Goal: Information Seeking & Learning: Learn about a topic

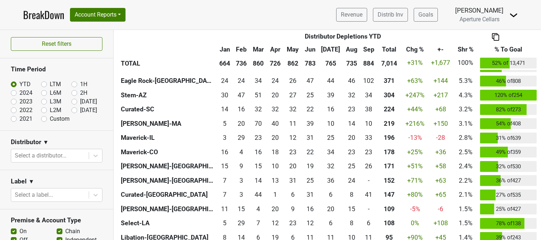
scroll to position [226, 0]
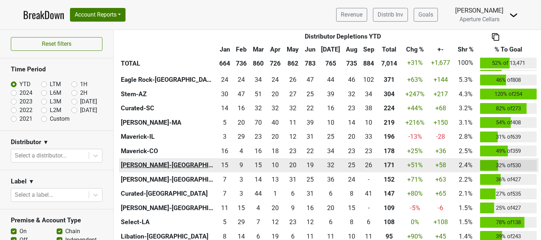
click at [148, 163] on th "[PERSON_NAME]-[GEOGRAPHIC_DATA]" at bounding box center [167, 165] width 97 height 14
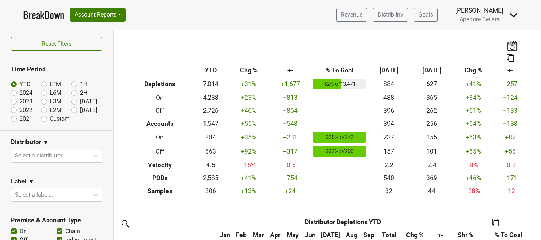
scroll to position [0, 0]
click at [80, 111] on label "Oct '25" at bounding box center [88, 110] width 17 height 9
click at [75, 111] on input "Oct '25" at bounding box center [85, 109] width 29 height 7
radio input "true"
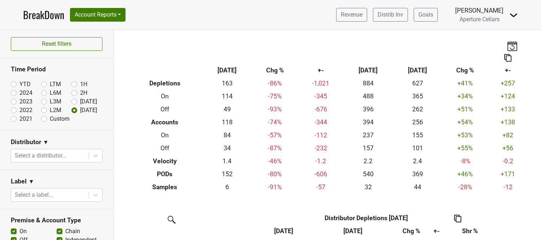
click at [47, 14] on link "BreakDown" at bounding box center [43, 14] width 41 height 15
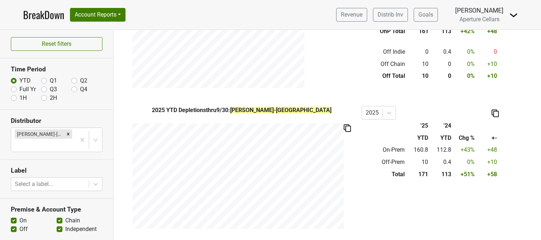
scroll to position [312, 0]
click at [118, 14] on button "Account Reports" at bounding box center [98, 15] width 56 height 14
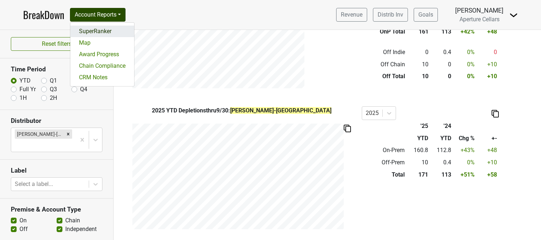
click at [95, 32] on link "SuperRanker" at bounding box center [102, 32] width 64 height 12
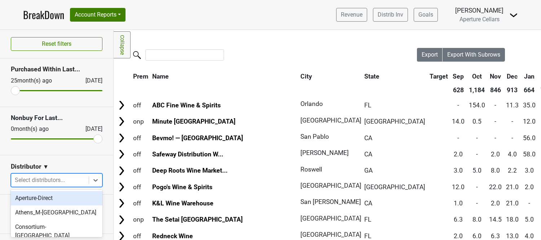
click at [47, 182] on div at bounding box center [50, 180] width 70 height 10
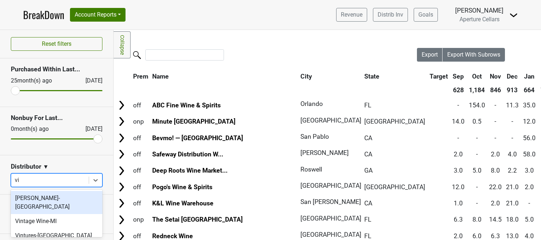
type input "vin"
click at [36, 200] on div "[PERSON_NAME]-[GEOGRAPHIC_DATA]" at bounding box center [57, 202] width 92 height 23
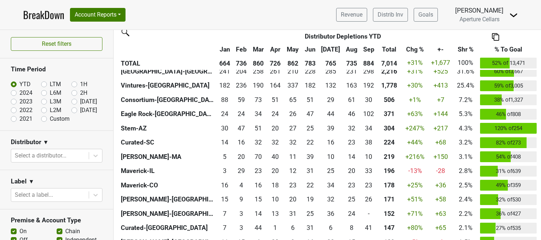
scroll to position [198, 0]
